Goal: Transaction & Acquisition: Purchase product/service

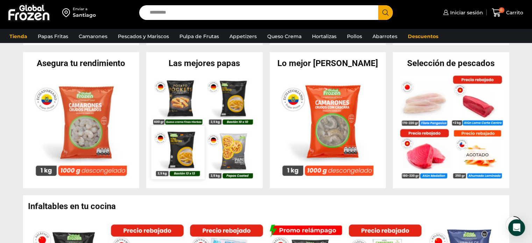
scroll to position [280, 0]
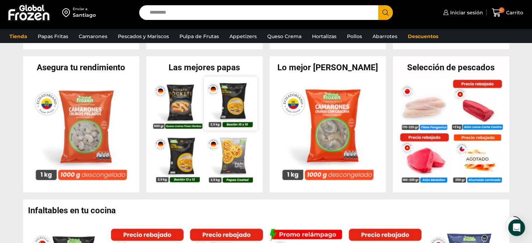
click at [237, 121] on img at bounding box center [230, 103] width 53 height 53
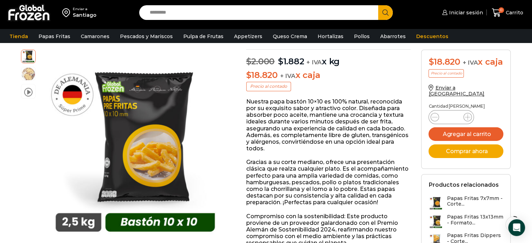
scroll to position [105, 0]
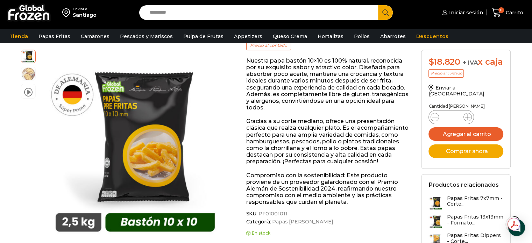
click at [466, 120] on icon at bounding box center [467, 117] width 6 height 6
click at [467, 120] on icon at bounding box center [467, 117] width 6 height 6
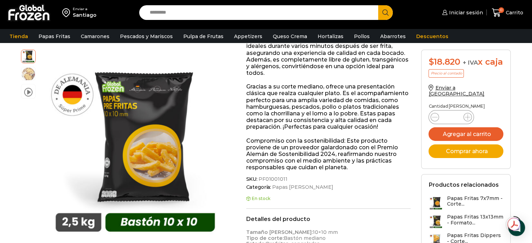
scroll to position [0, 0]
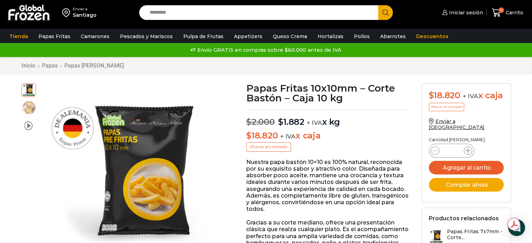
click at [469, 153] on icon at bounding box center [468, 151] width 6 height 6
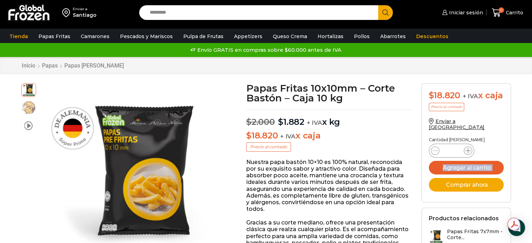
type input "**"
click at [458, 169] on button "Agregar al carrito" at bounding box center [465, 168] width 75 height 14
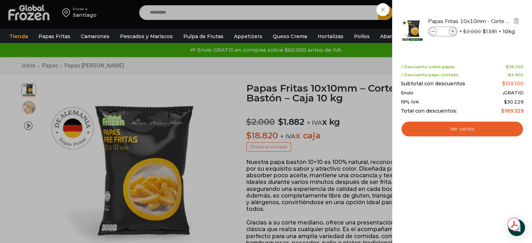
click at [452, 31] on icon at bounding box center [452, 32] width 4 height 4
click at [452, 30] on icon at bounding box center [452, 32] width 4 height 4
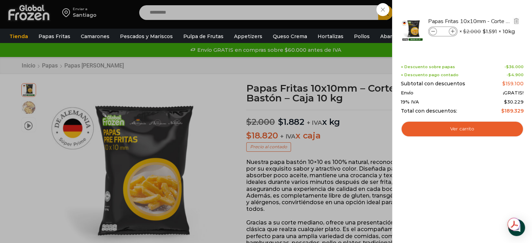
type input "**"
click at [452, 32] on icon at bounding box center [452, 32] width 4 height 4
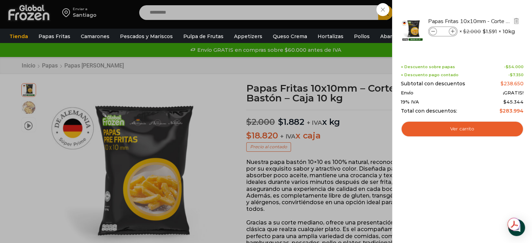
click at [452, 32] on icon at bounding box center [452, 32] width 4 height 4
type input "**"
click at [490, 7] on div "20 Carrito 20 20 Shopping Cart" at bounding box center [507, 13] width 35 height 16
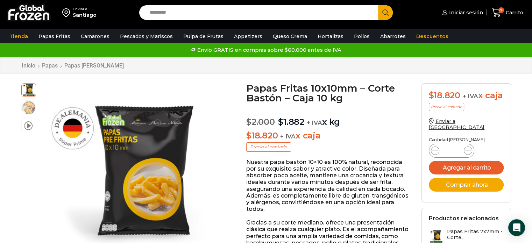
click at [32, 16] on img at bounding box center [29, 12] width 44 height 18
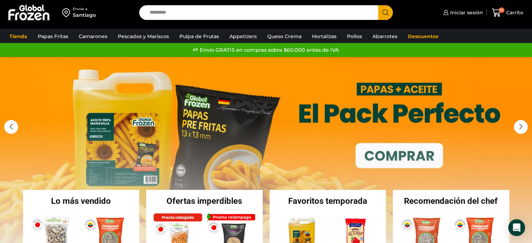
click at [228, 139] on link "1 / 3" at bounding box center [266, 162] width 532 height 210
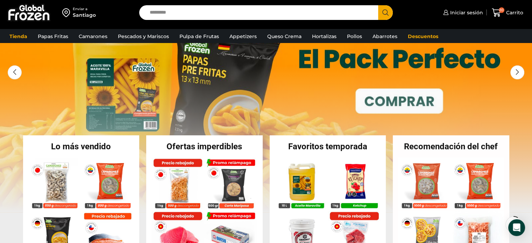
scroll to position [70, 0]
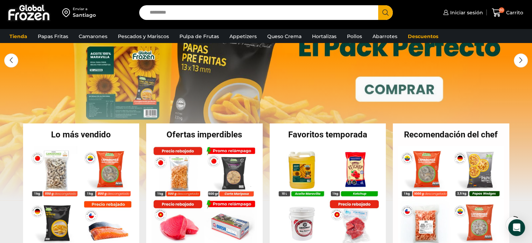
click at [386, 92] on link "1 / 3" at bounding box center [266, 96] width 532 height 210
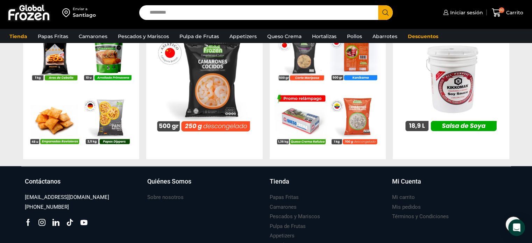
scroll to position [576, 0]
